Goal: Task Accomplishment & Management: Use online tool/utility

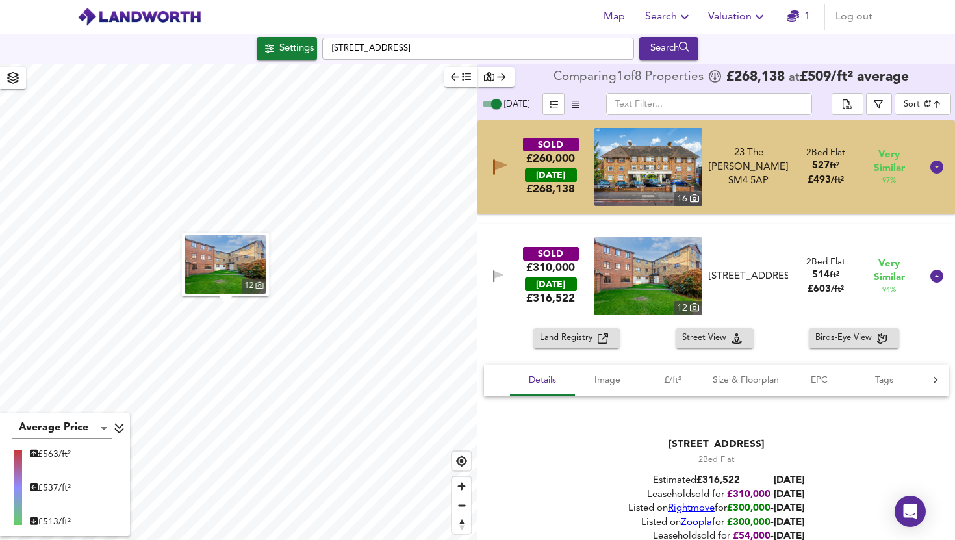
click at [804, 20] on link "1" at bounding box center [799, 17] width 23 height 18
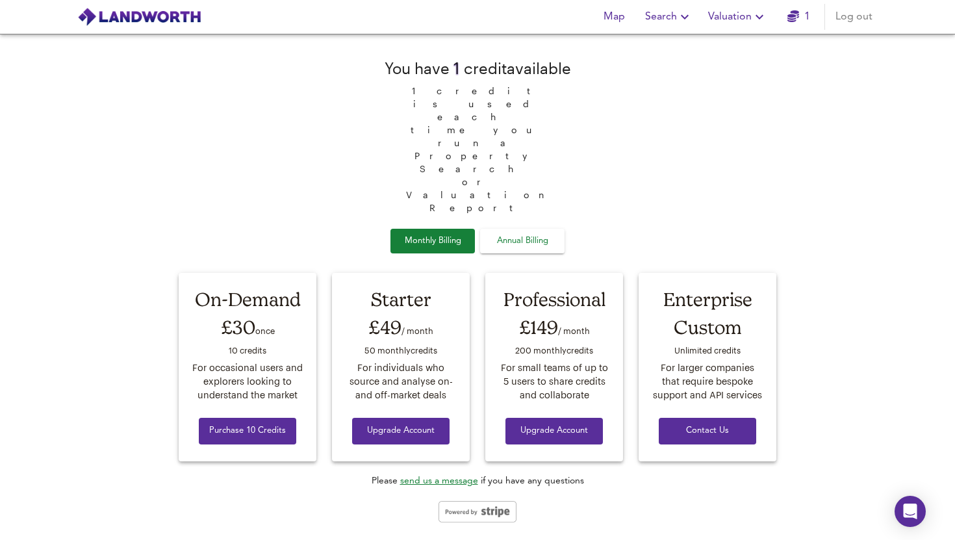
click at [718, 12] on span "Valuation" at bounding box center [737, 17] width 59 height 18
click at [714, 47] on li "New Valuation Report" at bounding box center [737, 46] width 155 height 23
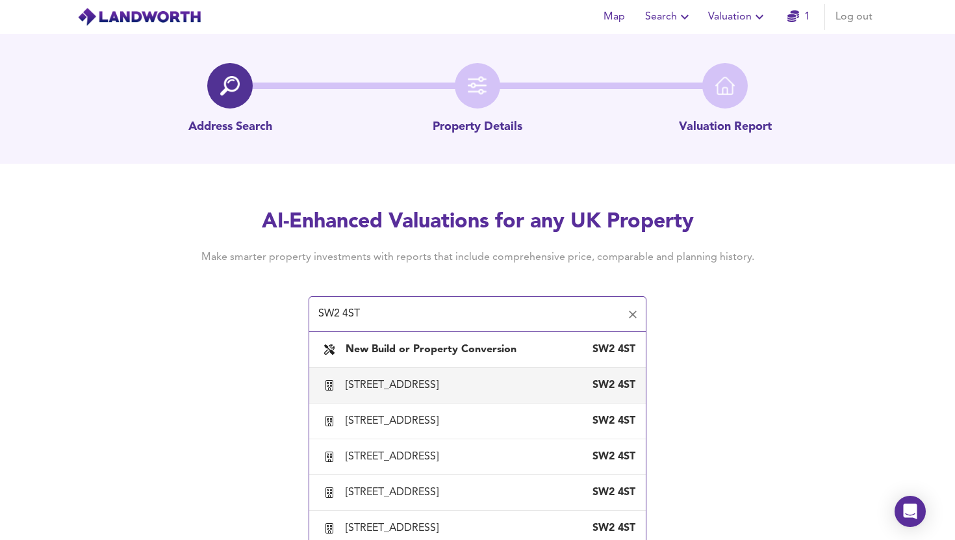
click at [438, 374] on div "[STREET_ADDRESS]" at bounding box center [478, 385] width 316 height 27
type input "[STREET_ADDRESS]"
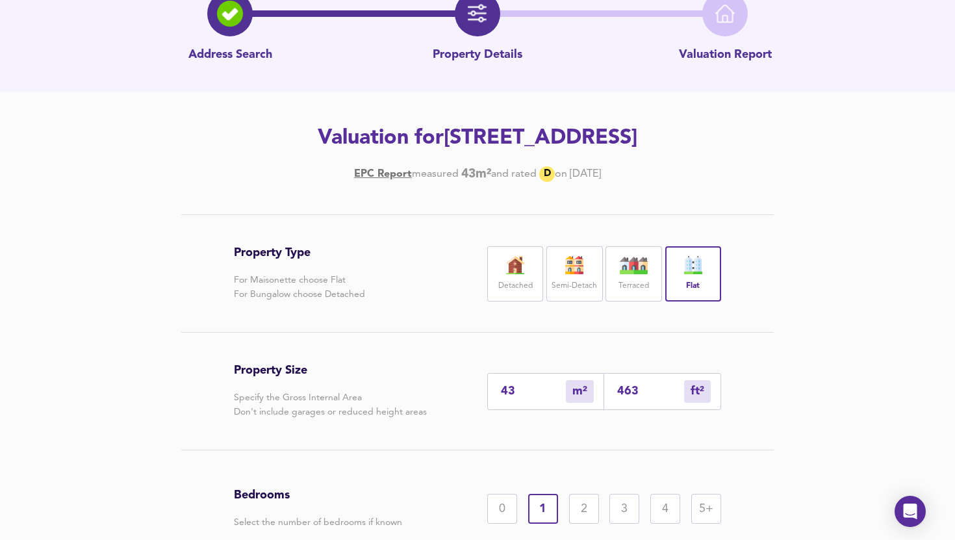
scroll to position [96, 0]
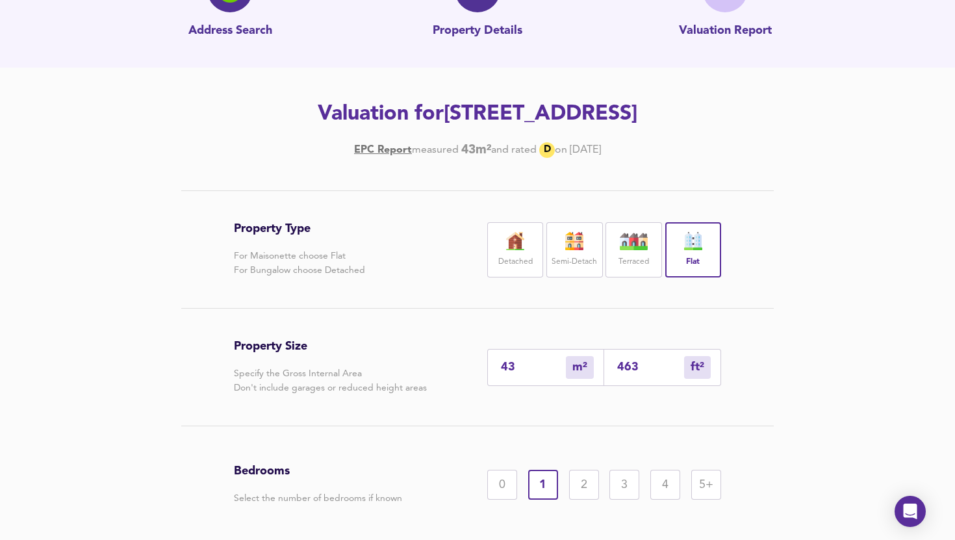
click at [547, 365] on input "43" at bounding box center [533, 368] width 65 height 14
type input "4"
type input "43"
type input "44"
type input "474"
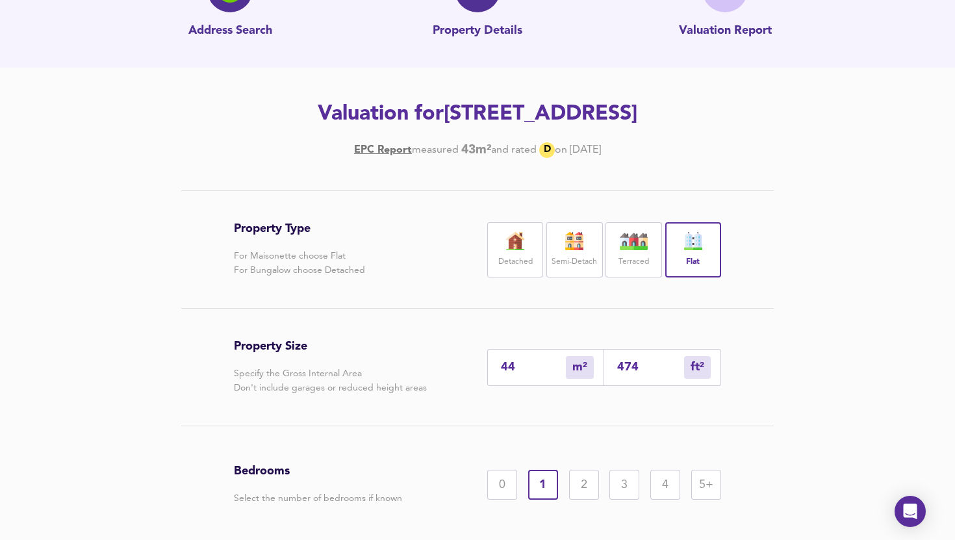
scroll to position [175, 0]
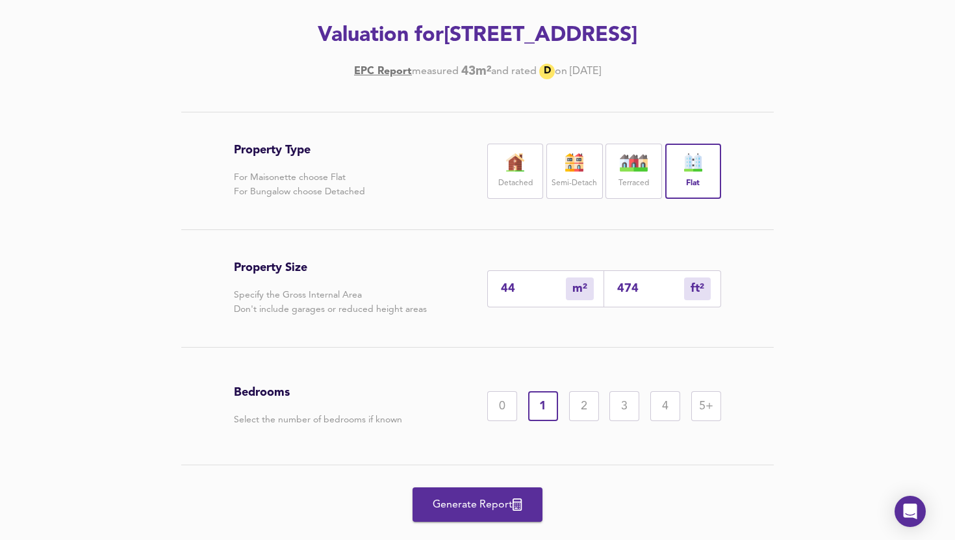
type input "44"
click at [578, 404] on div "2" at bounding box center [584, 406] width 30 height 30
click at [470, 507] on span "Generate Report" at bounding box center [478, 505] width 104 height 18
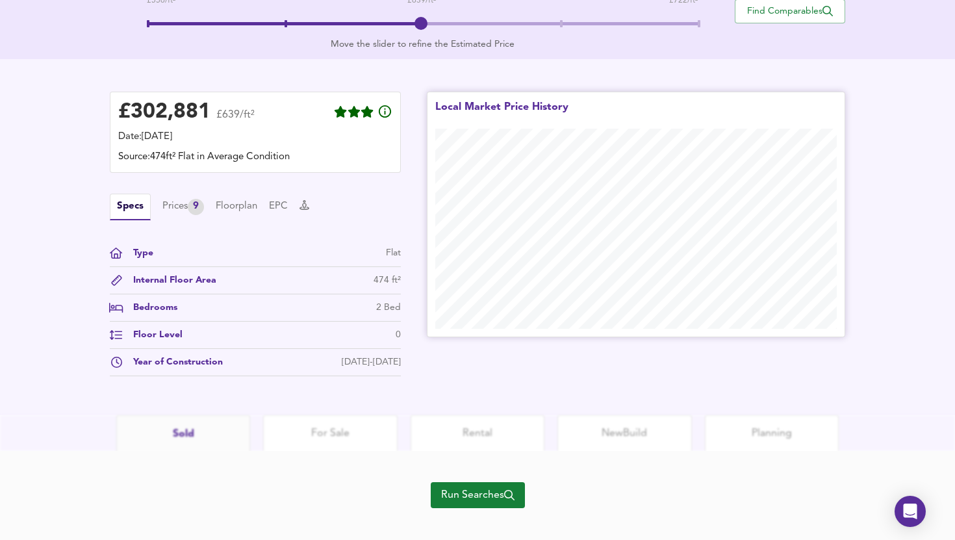
scroll to position [320, 0]
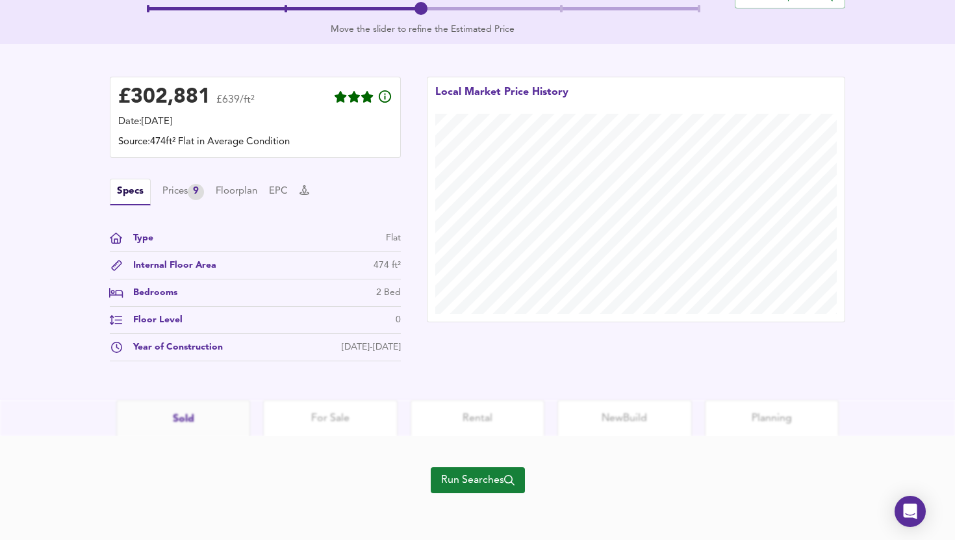
click at [460, 486] on span "Run Searches" at bounding box center [477, 480] width 73 height 18
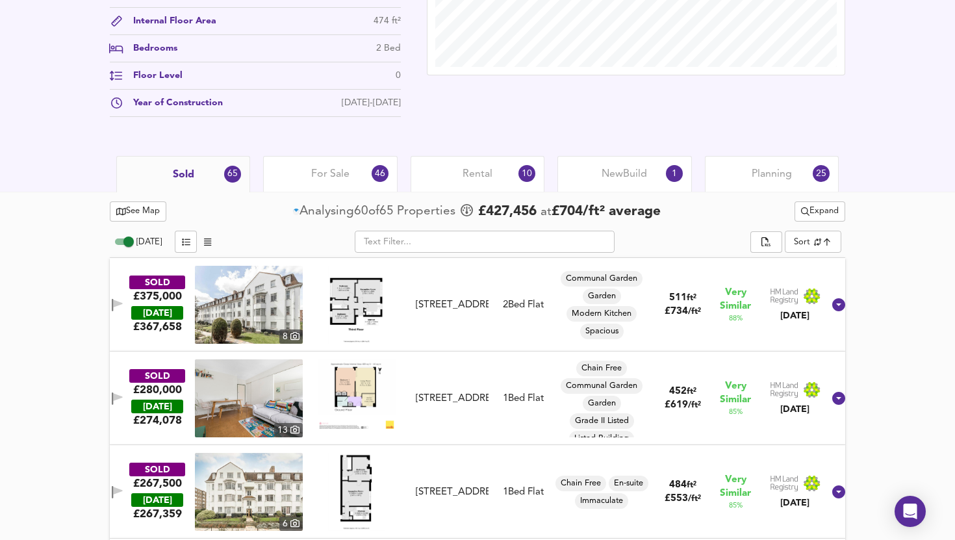
scroll to position [514, 0]
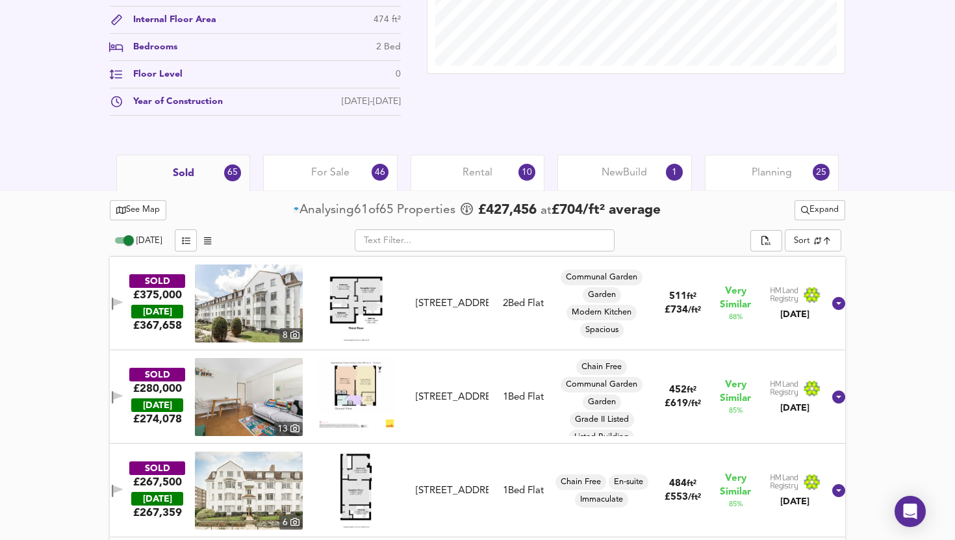
click at [113, 301] on icon "button" at bounding box center [112, 304] width 1 height 12
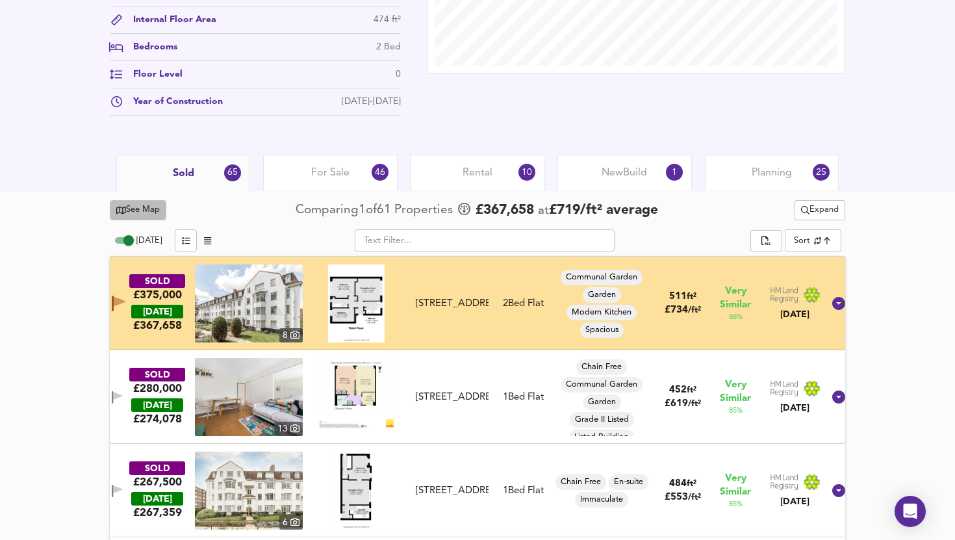
click at [153, 210] on span "See Map" at bounding box center [138, 210] width 44 height 15
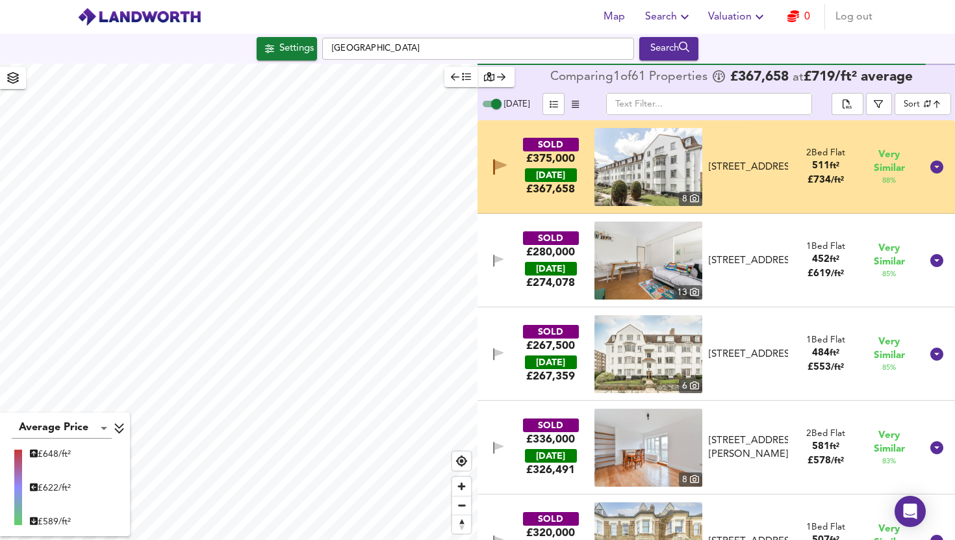
checkbox input "false"
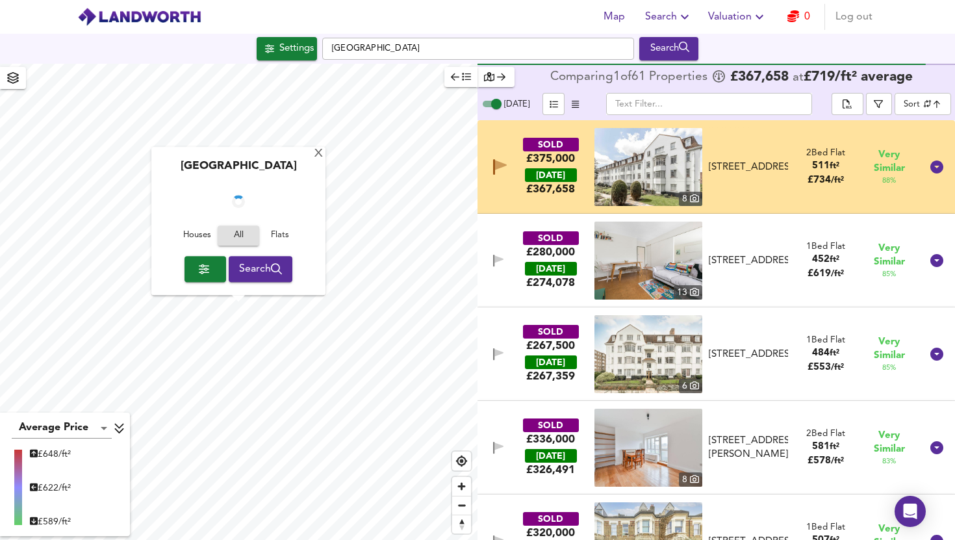
click at [510, 196] on div "SOLD £375,000 [DATE] £ 367,658" at bounding box center [550, 167] width 85 height 59
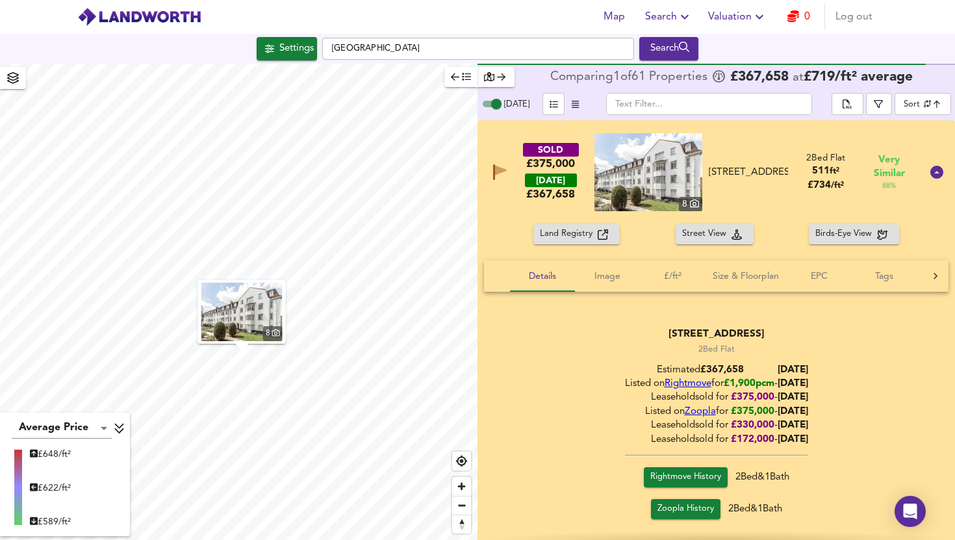
click at [509, 195] on div "SOLD £375,000 [DATE] £ 367,658" at bounding box center [550, 172] width 85 height 59
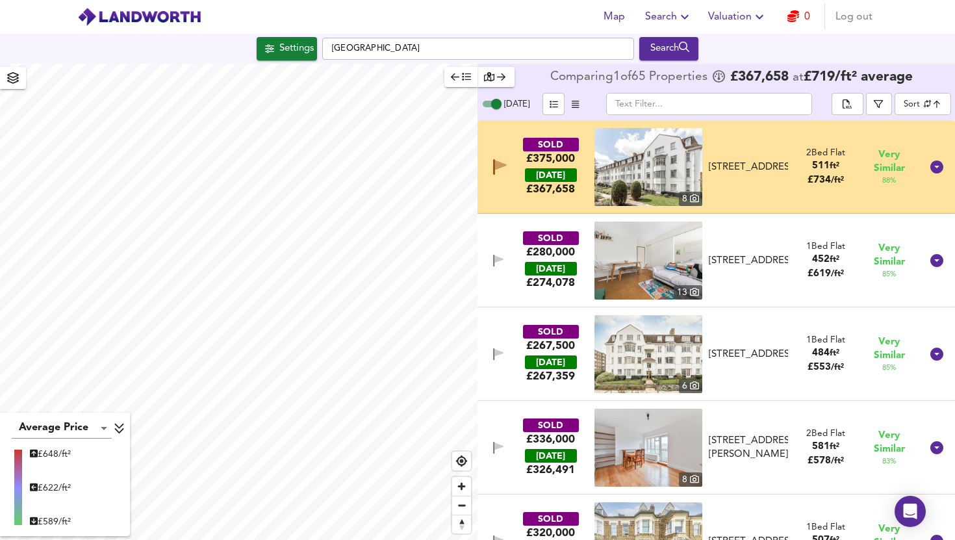
click at [502, 170] on icon "button" at bounding box center [500, 167] width 14 height 16
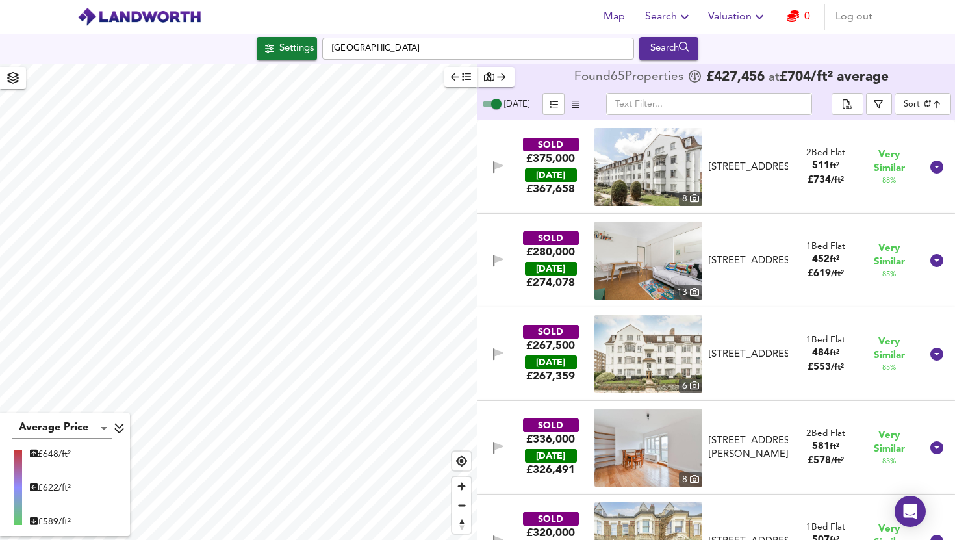
click at [507, 185] on div "SOLD £375,000 [DATE] £ 367,658 8 Flat [STREET_ADDRESS][GEOGRAPHIC_DATA][STREET_…" at bounding box center [700, 167] width 441 height 78
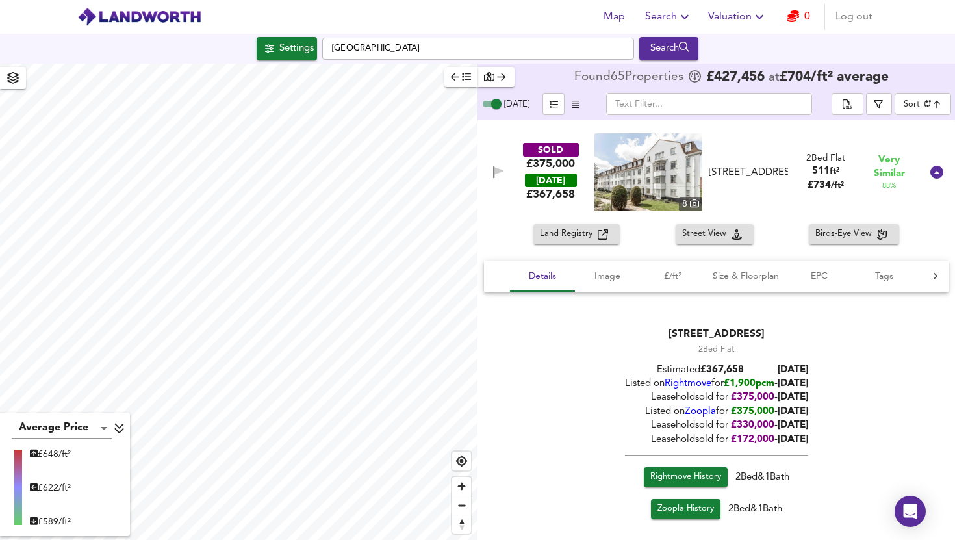
click at [508, 198] on div "SOLD £375,000 [DATE] £ 367,658" at bounding box center [550, 172] width 85 height 59
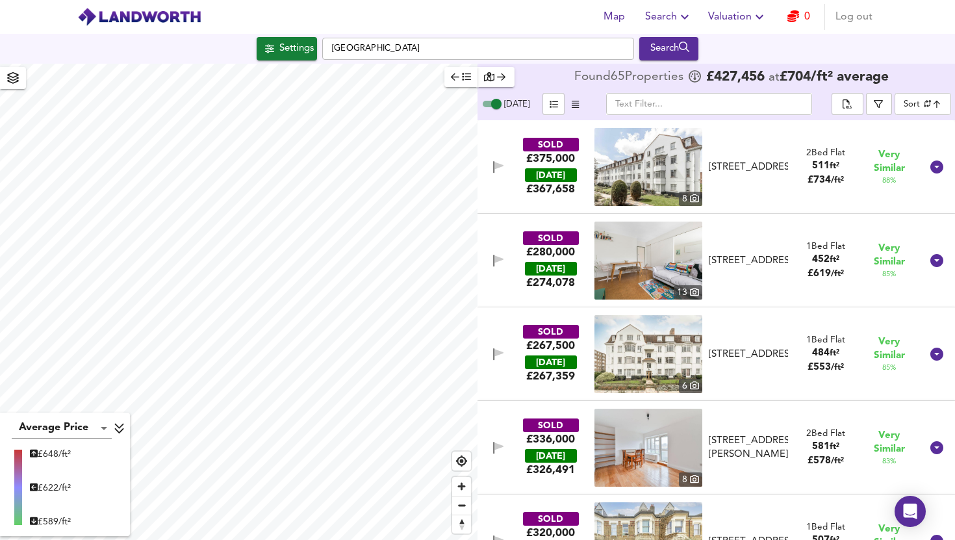
click at [507, 198] on div "SOLD £375,000 [DATE] £ 367,658 8 Flat [STREET_ADDRESS][GEOGRAPHIC_DATA][STREET_…" at bounding box center [700, 167] width 441 height 78
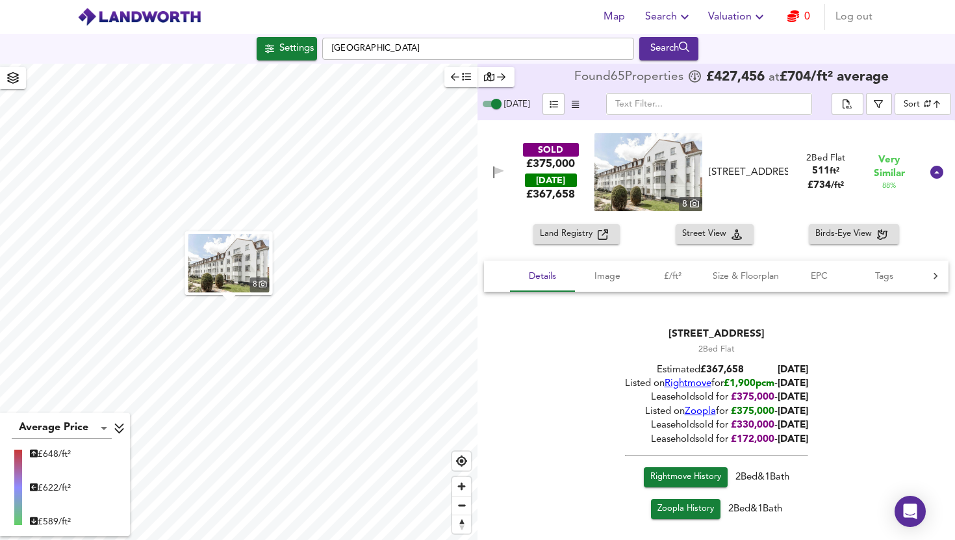
click at [502, 189] on div "SOLD £375,000 [DATE] £ 367,658 8 Flat [STREET_ADDRESS][GEOGRAPHIC_DATA][STREET_…" at bounding box center [700, 172] width 441 height 78
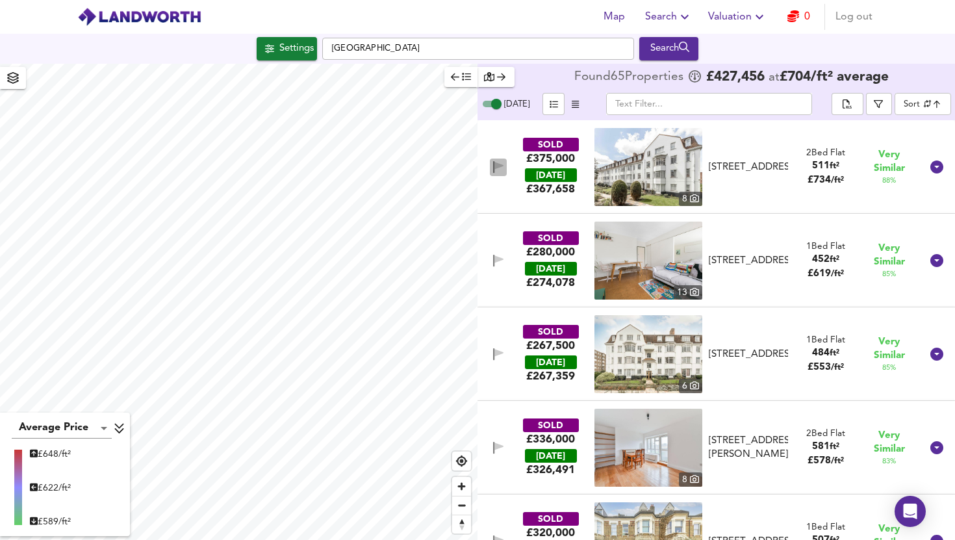
click at [493, 162] on icon "button" at bounding box center [493, 167] width 1 height 12
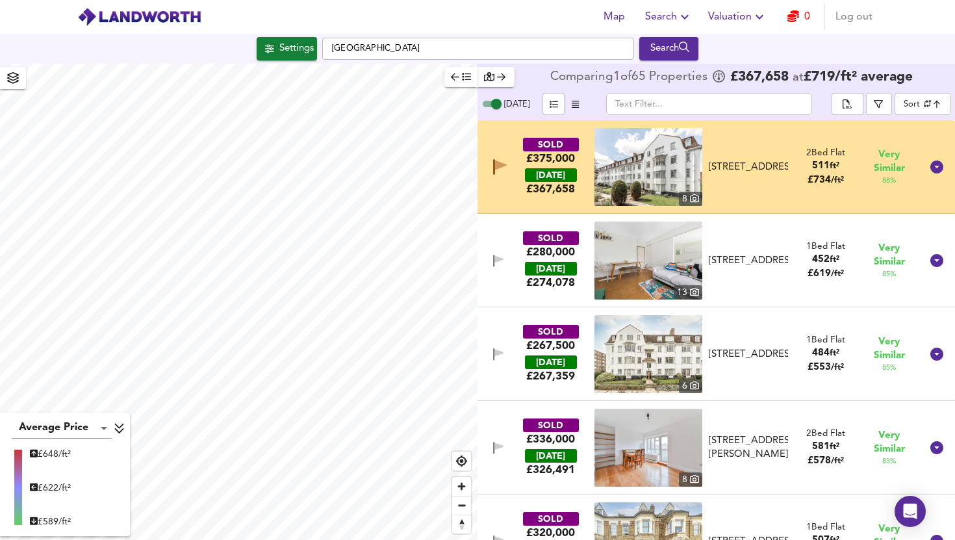
click at [648, 162] on img at bounding box center [649, 167] width 108 height 78
